Goal: Find contact information: Obtain details needed to contact an individual or organization

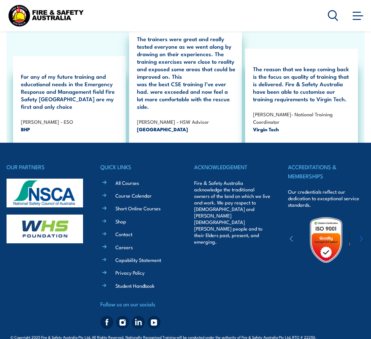
scroll to position [1180, 0]
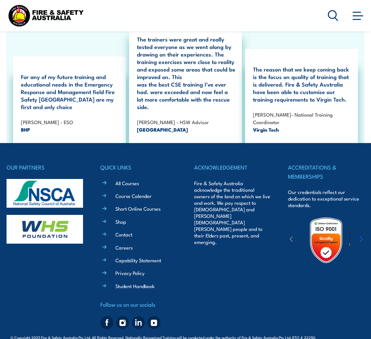
click at [127, 231] on link "Contact" at bounding box center [123, 234] width 17 height 7
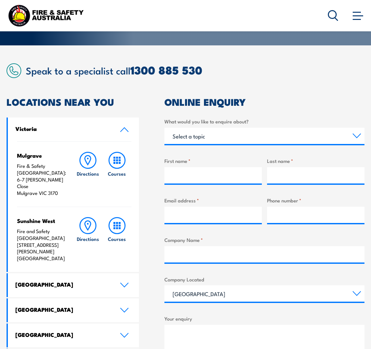
scroll to position [153, 0]
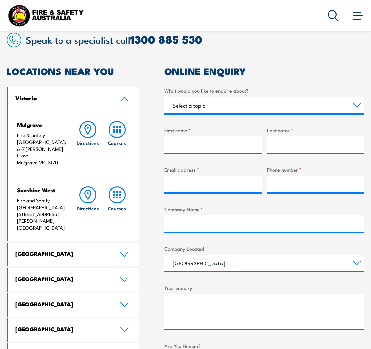
click at [125, 252] on icon at bounding box center [124, 254] width 9 height 5
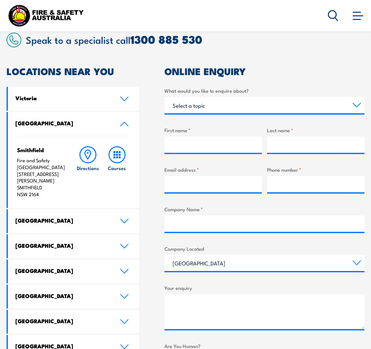
click at [123, 228] on link "[GEOGRAPHIC_DATA]" at bounding box center [73, 221] width 131 height 24
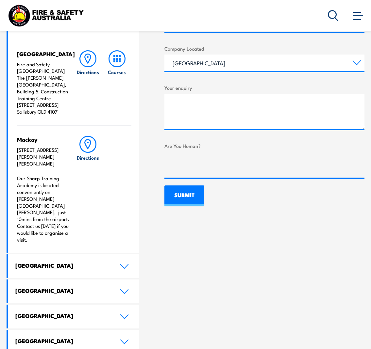
scroll to position [354, 0]
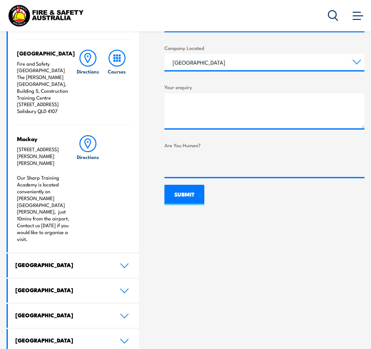
click at [123, 264] on icon at bounding box center [124, 266] width 8 height 4
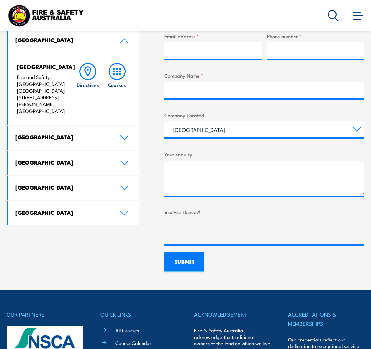
scroll to position [237, 0]
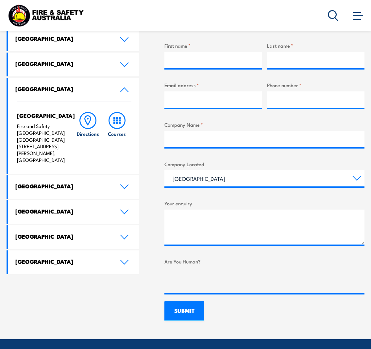
click at [122, 184] on icon at bounding box center [124, 186] width 9 height 5
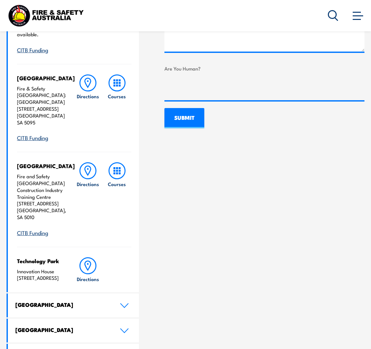
scroll to position [459, 0]
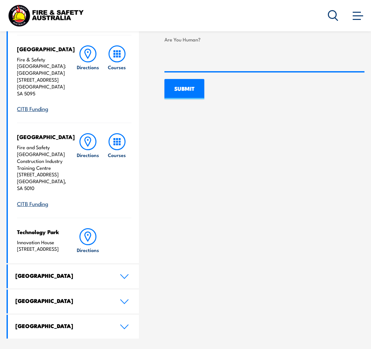
click at [125, 264] on link "[GEOGRAPHIC_DATA]" at bounding box center [73, 276] width 131 height 24
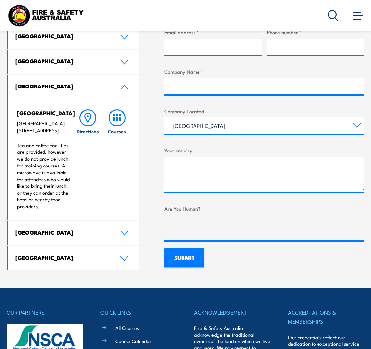
scroll to position [289, 0]
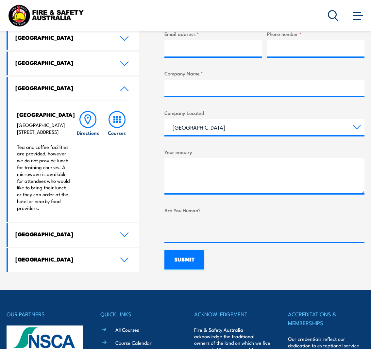
click at [121, 237] on icon at bounding box center [124, 235] width 8 height 4
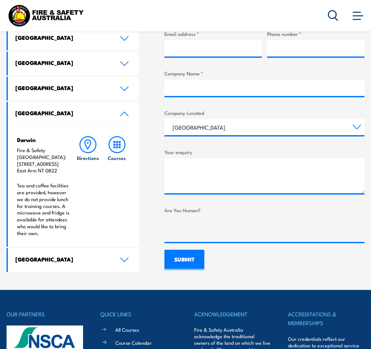
click at [125, 258] on icon at bounding box center [124, 260] width 8 height 4
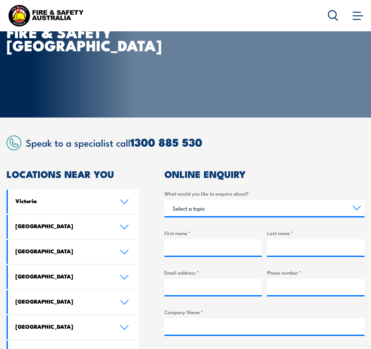
scroll to position [52, 0]
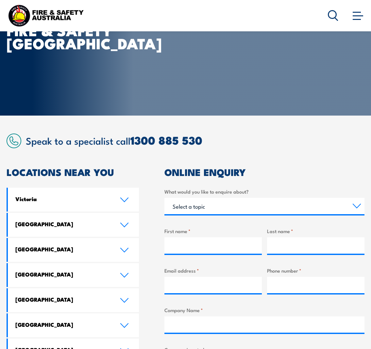
click at [126, 298] on icon at bounding box center [124, 300] width 9 height 5
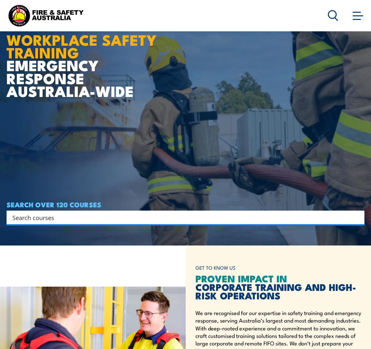
scroll to position [133, 0]
